Goal: Task Accomplishment & Management: Use online tool/utility

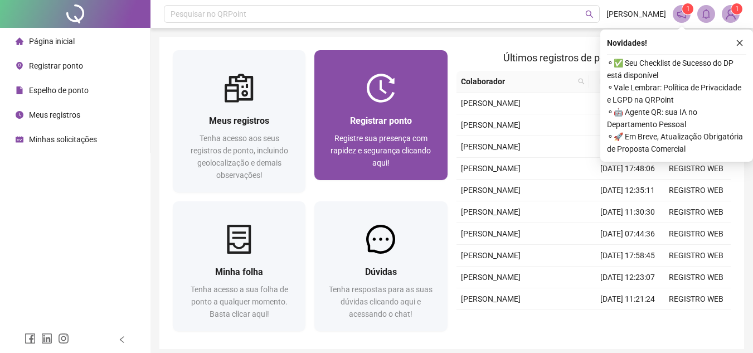
click at [372, 94] on img at bounding box center [380, 88] width 29 height 29
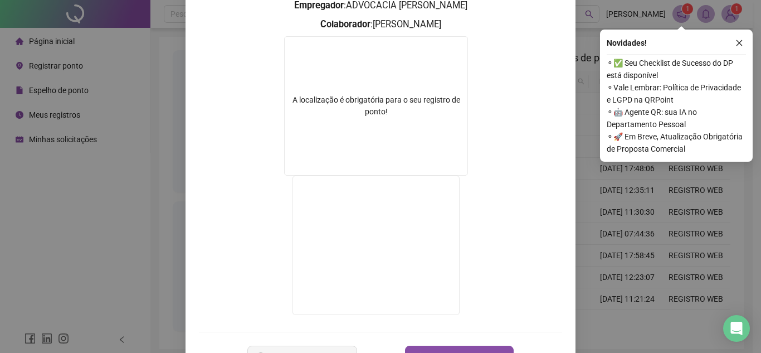
scroll to position [185, 0]
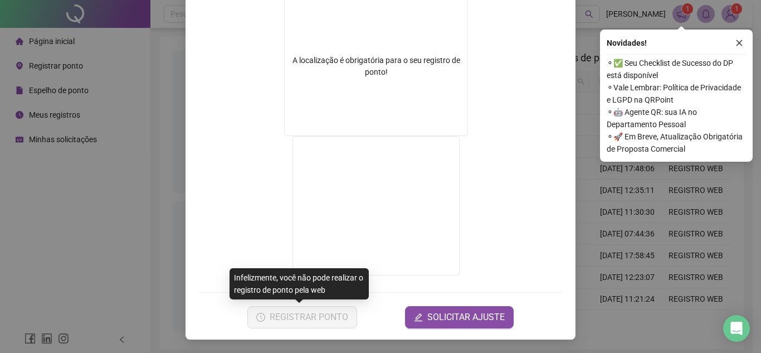
click at [559, 35] on div "Registro de ponto web 17:40:00 Empregador : ADVOCACIA DE [PERSON_NAME] : [PERSO…" at bounding box center [381, 82] width 390 height 513
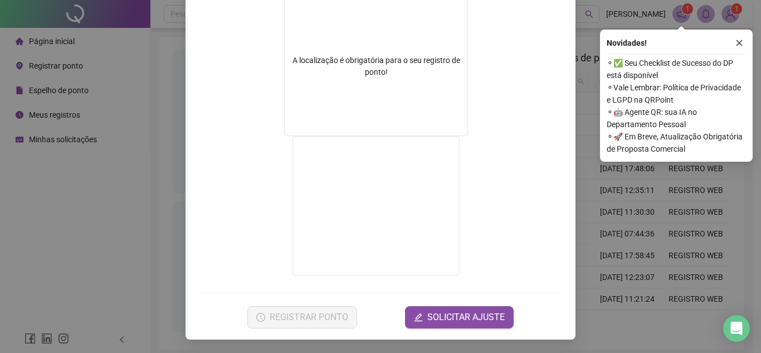
scroll to position [0, 0]
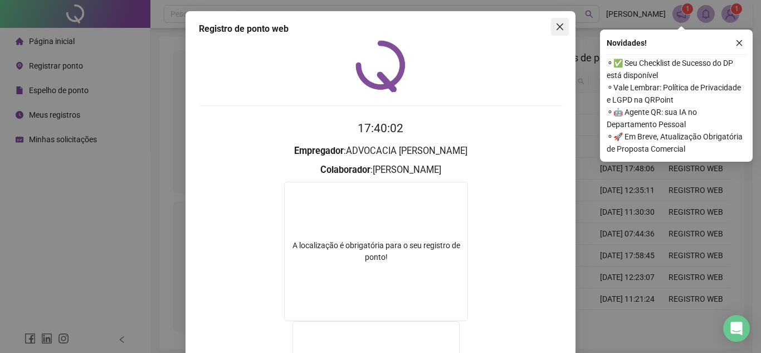
click at [557, 29] on icon "close" at bounding box center [560, 26] width 7 height 7
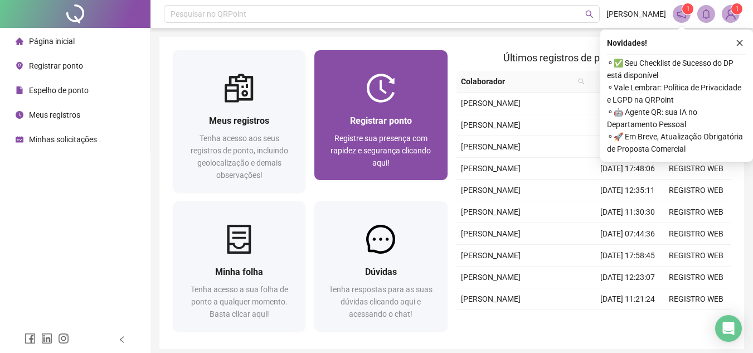
click at [414, 117] on div "Registrar ponto" at bounding box center [381, 121] width 106 height 14
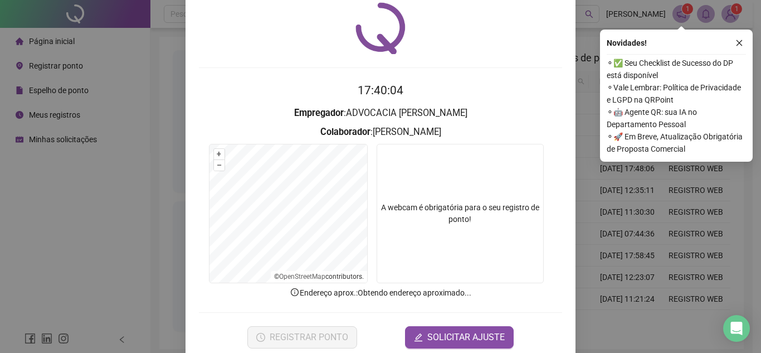
scroll to position [58, 0]
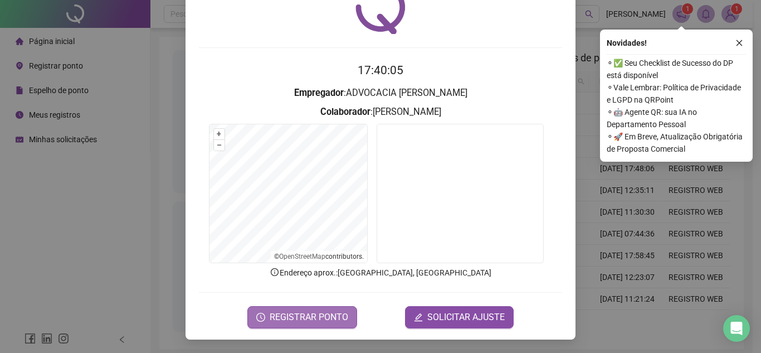
click at [318, 325] on button "REGISTRAR PONTO" at bounding box center [302, 317] width 110 height 22
